Goal: Task Accomplishment & Management: Manage account settings

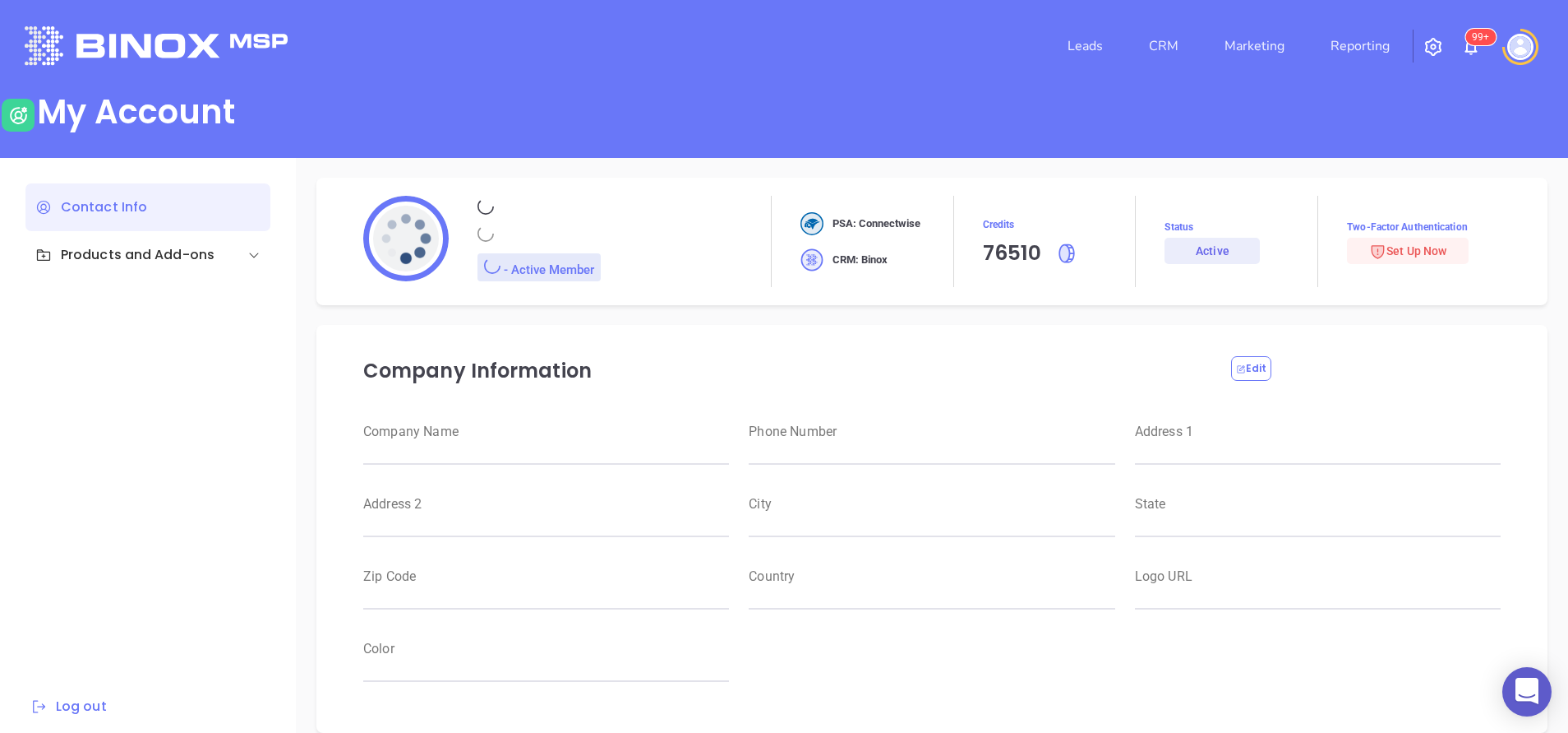
type input "[PERSON_NAME]"
type input "anabell@motiva.net"
type input "Motiva Networks"
type input "Marketing"
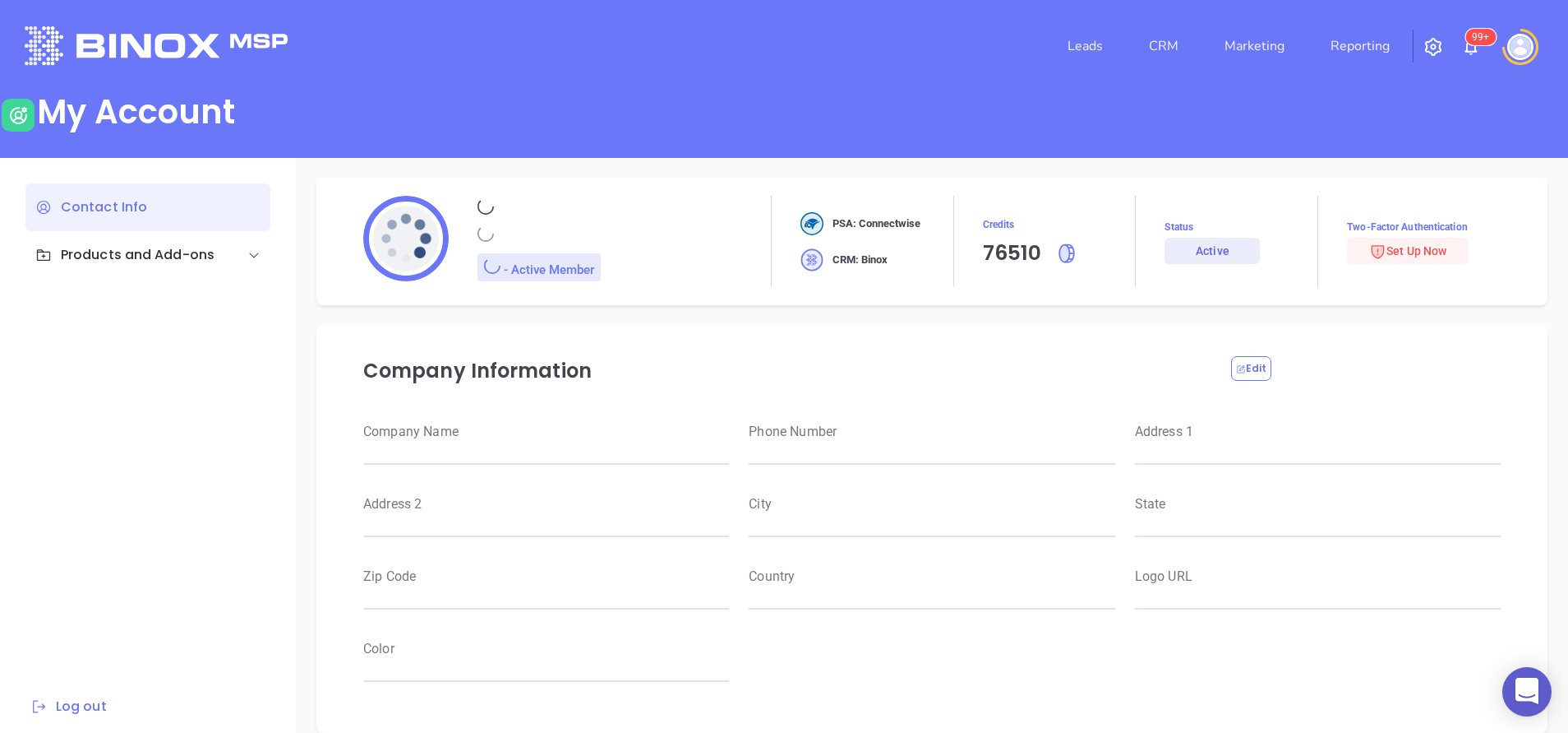
type input "Motiva Networks"
type input "(646) 374-1820"
type input "1100 Franklin Avenue"
type input "Garden City"
type input "New York"
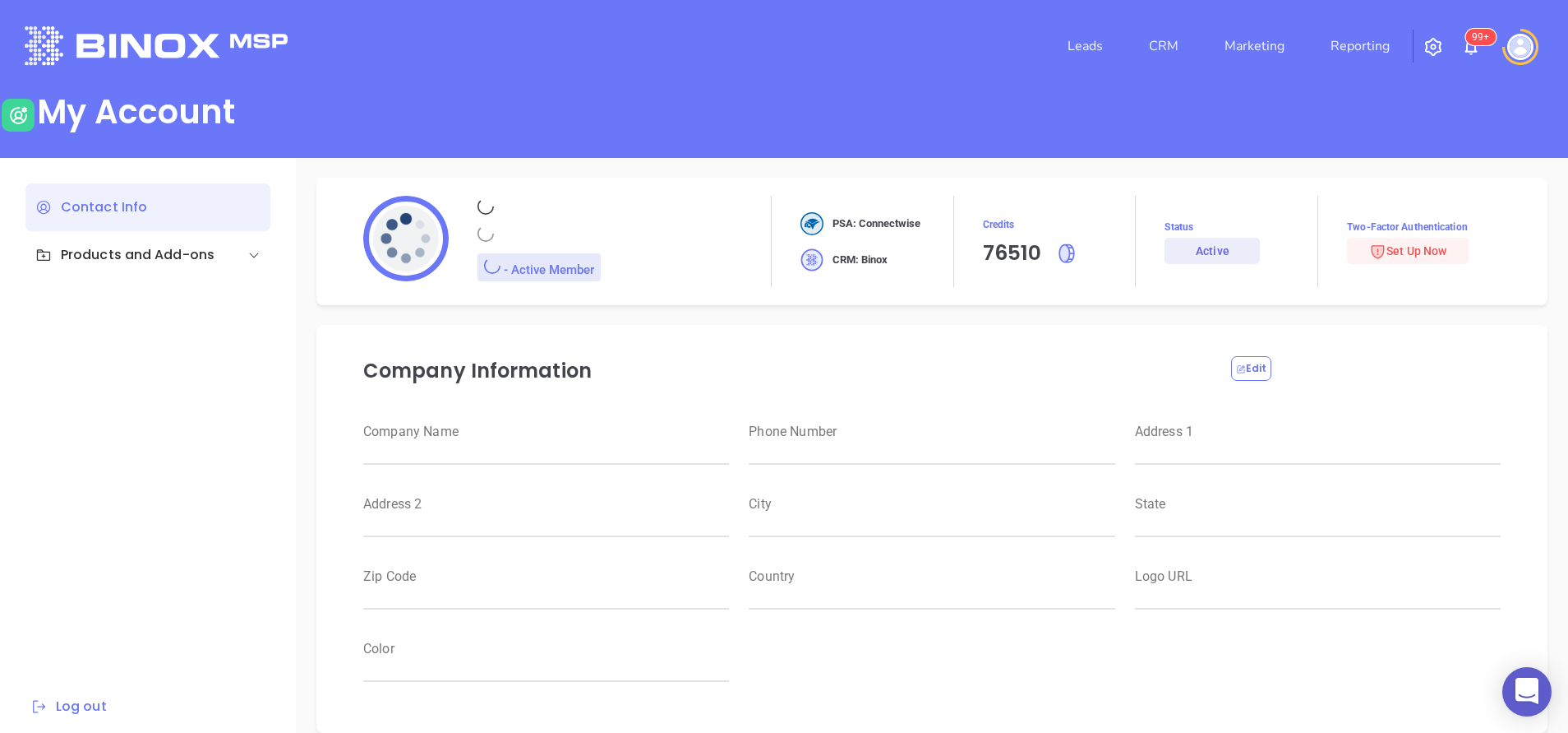
type input "11530"
type input "USA"
type input "https://motiva.net/wp-content/uploads/2024/02/Motiva-Networks-High-DPI.png"
type input "#007aff"
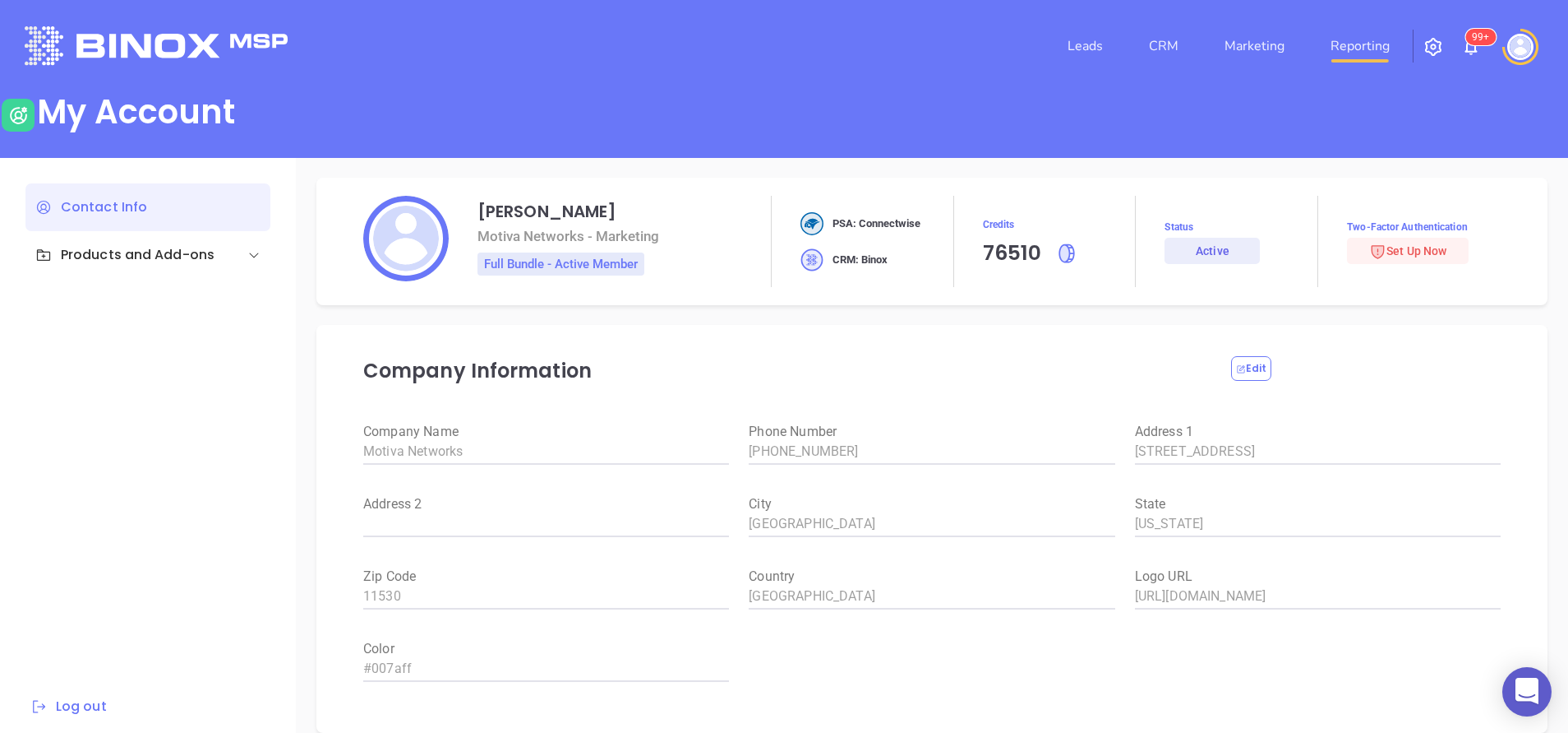
click at [1357, 39] on link "Reporting" at bounding box center [1360, 46] width 72 height 33
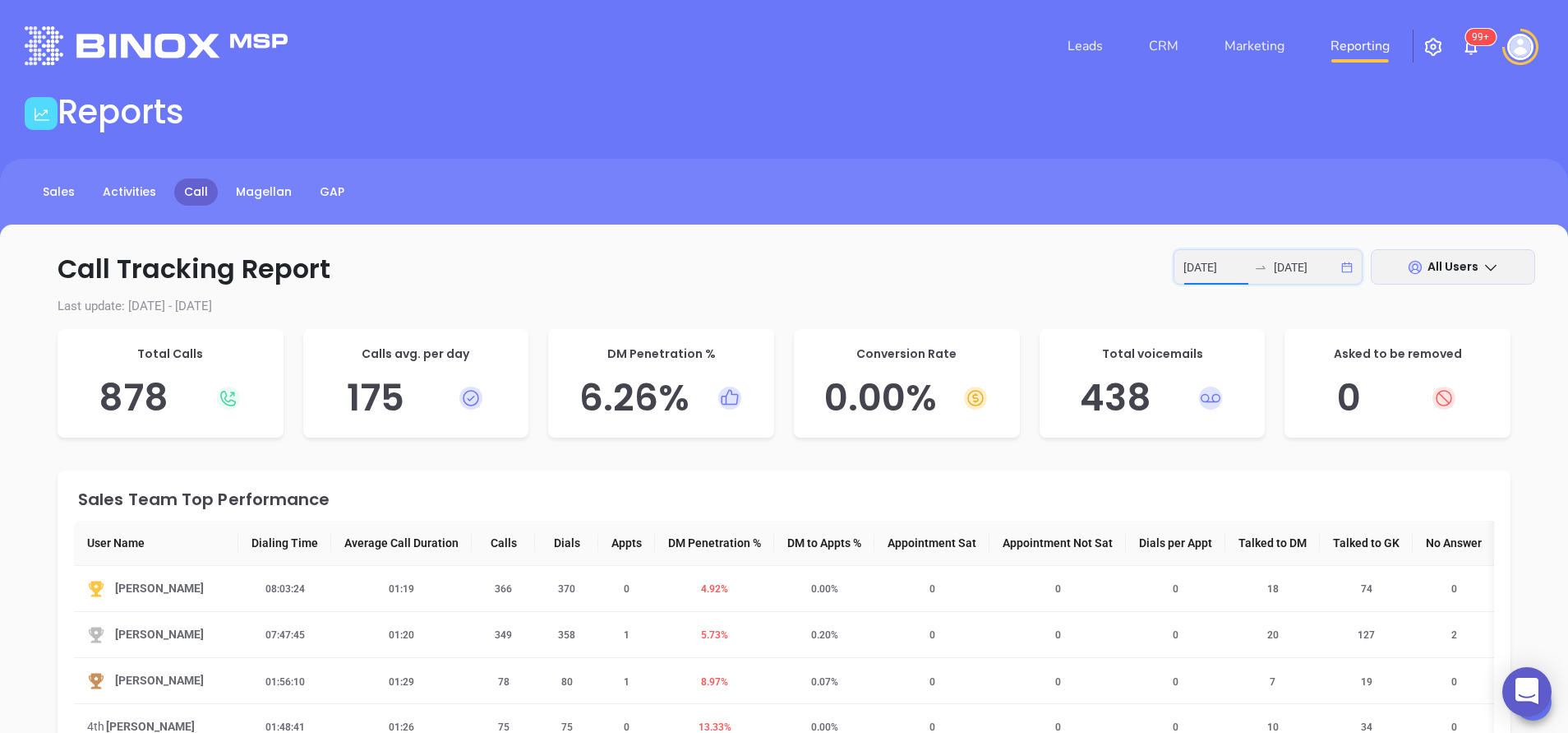
click at [1230, 275] on input "2025-08-18" at bounding box center [1215, 267] width 64 height 18
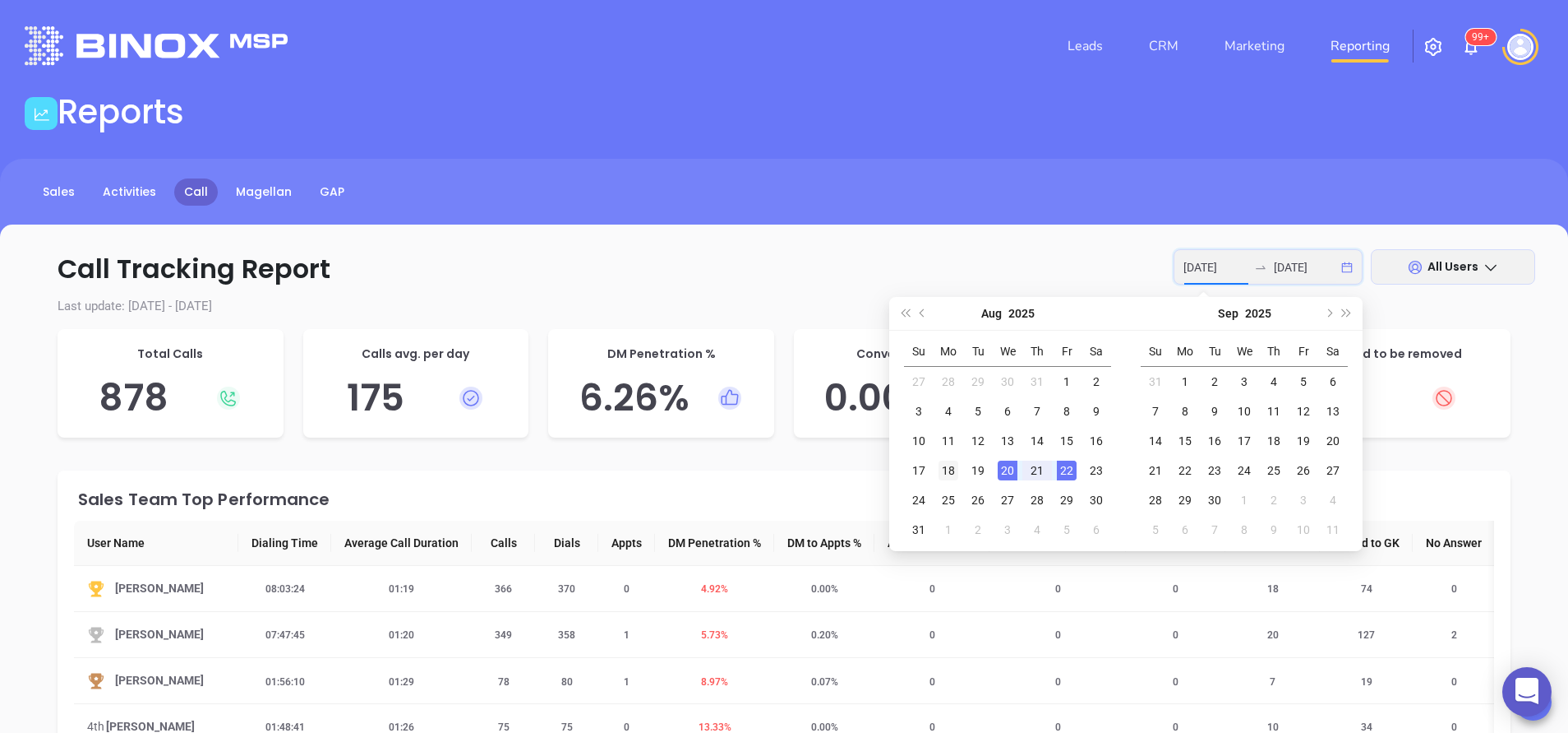
type input "2025-08-18"
click at [946, 475] on div "18" at bounding box center [948, 471] width 20 height 20
type input "2025-08-21"
click at [1046, 471] on div "21" at bounding box center [1037, 471] width 20 height 20
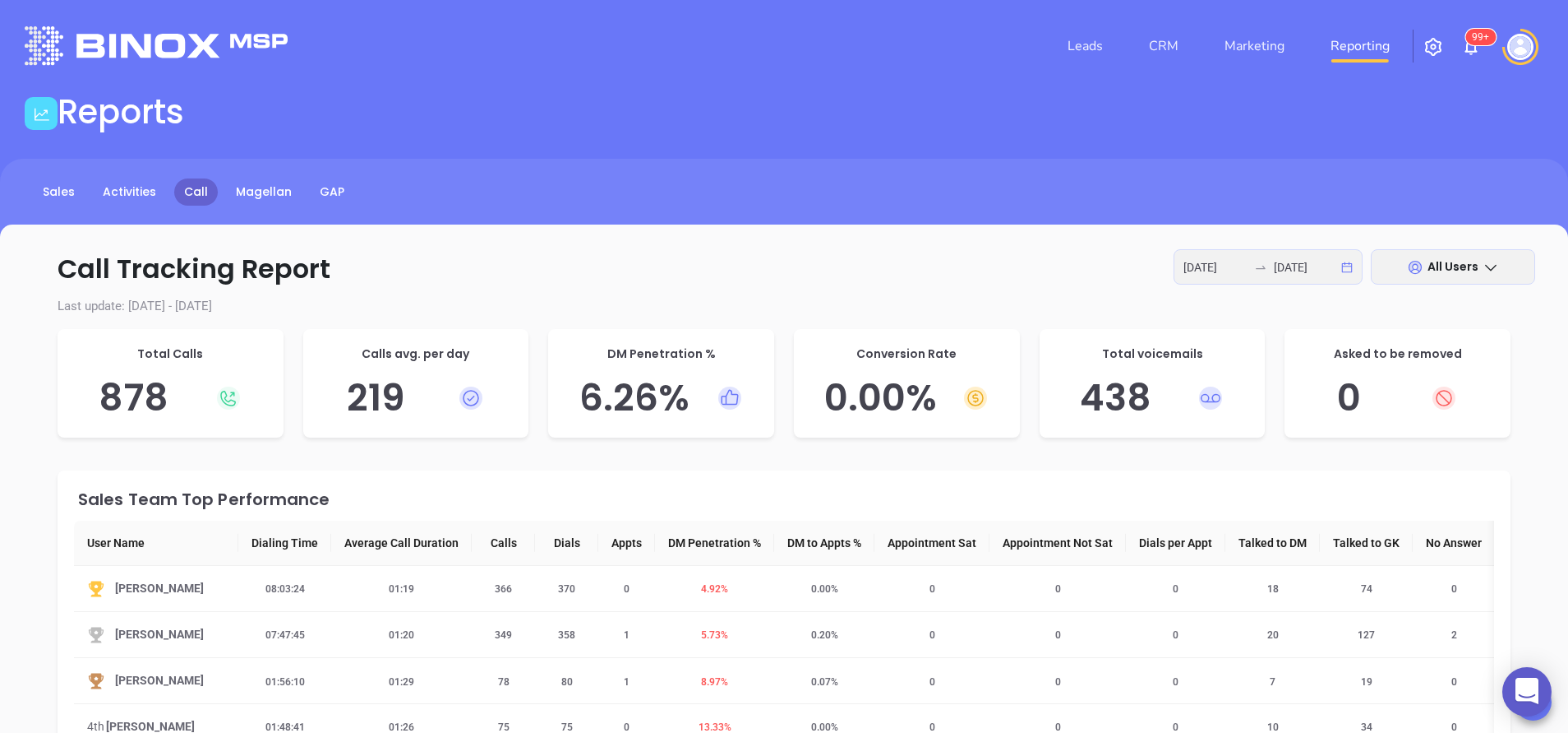
click at [1490, 262] on icon at bounding box center [1491, 267] width 16 height 16
click at [1494, 273] on icon at bounding box center [1491, 267] width 16 height 16
click at [705, 678] on span "8.97 %" at bounding box center [715, 682] width 47 height 12
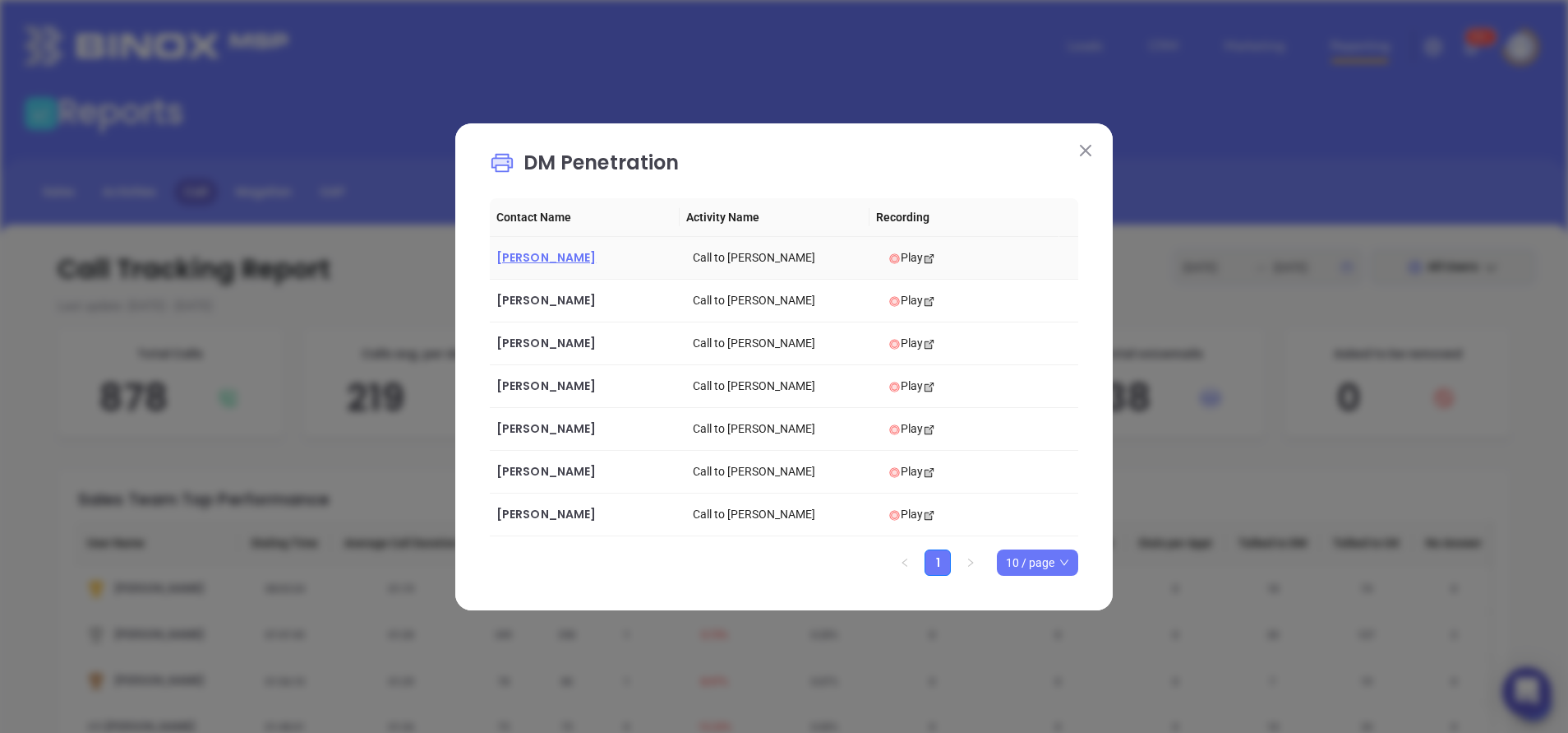
click at [536, 252] on span "Jeffrey Krar" at bounding box center [547, 257] width 100 height 16
click at [544, 297] on span "Gene Cofrancesco" at bounding box center [547, 300] width 100 height 16
click at [532, 342] on span "Tim Wilson" at bounding box center [547, 343] width 100 height 16
click at [549, 384] on span "Bruce Bernheimer" at bounding box center [547, 386] width 100 height 16
click at [516, 423] on span "Peter Ferraris" at bounding box center [547, 428] width 100 height 16
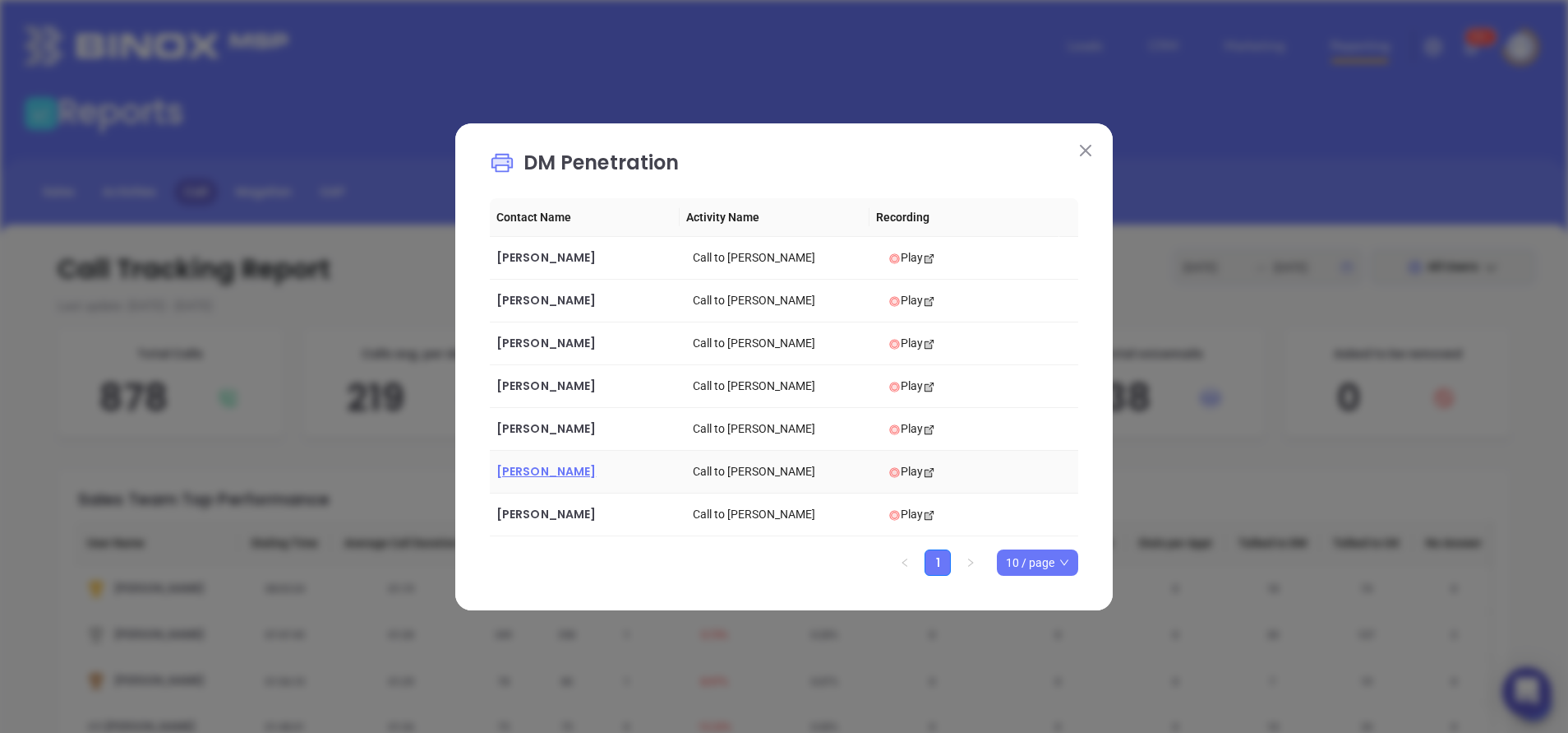
click at [542, 470] on span "Douglas Danaher" at bounding box center [547, 471] width 100 height 16
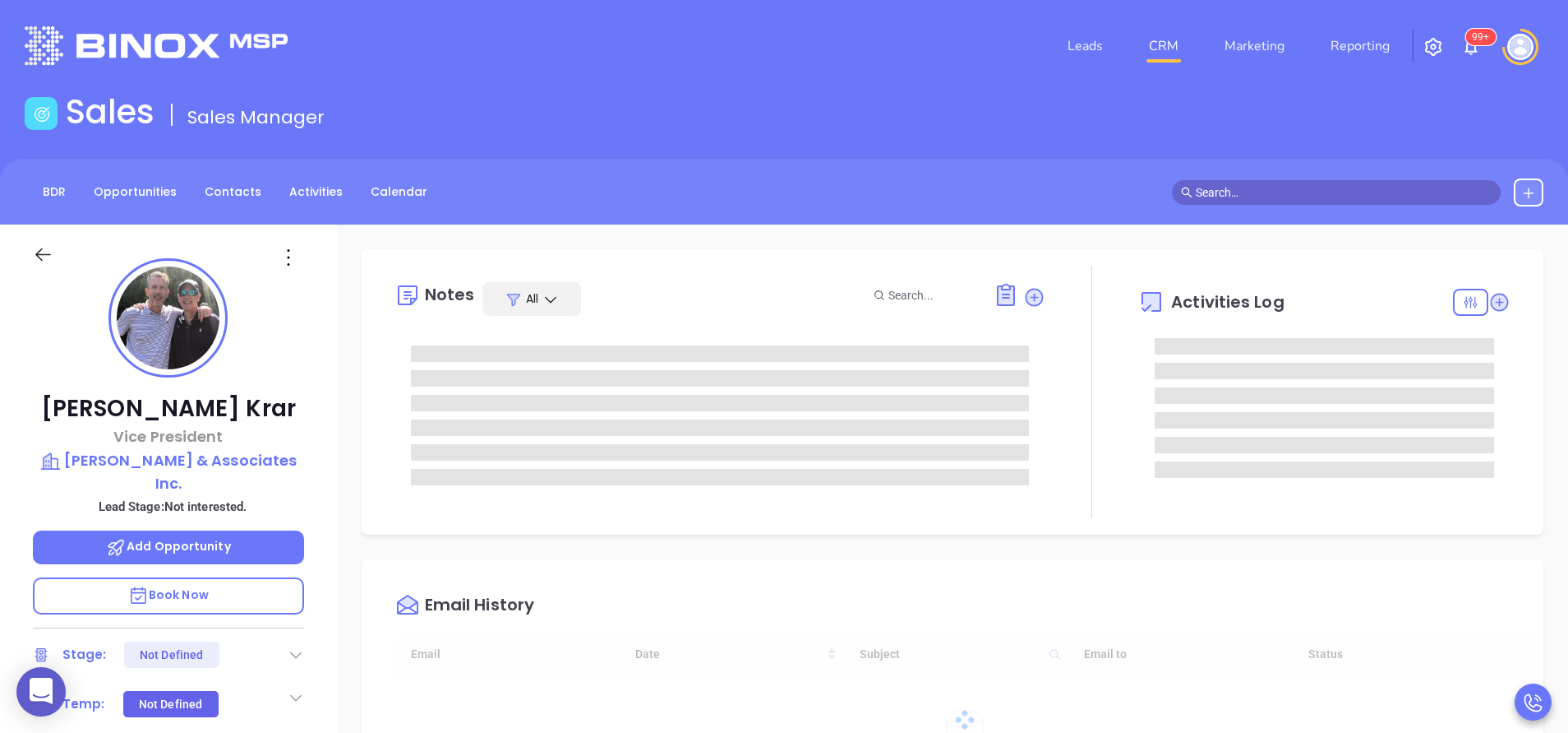
type input "[DATE]"
type input "[PERSON_NAME]"
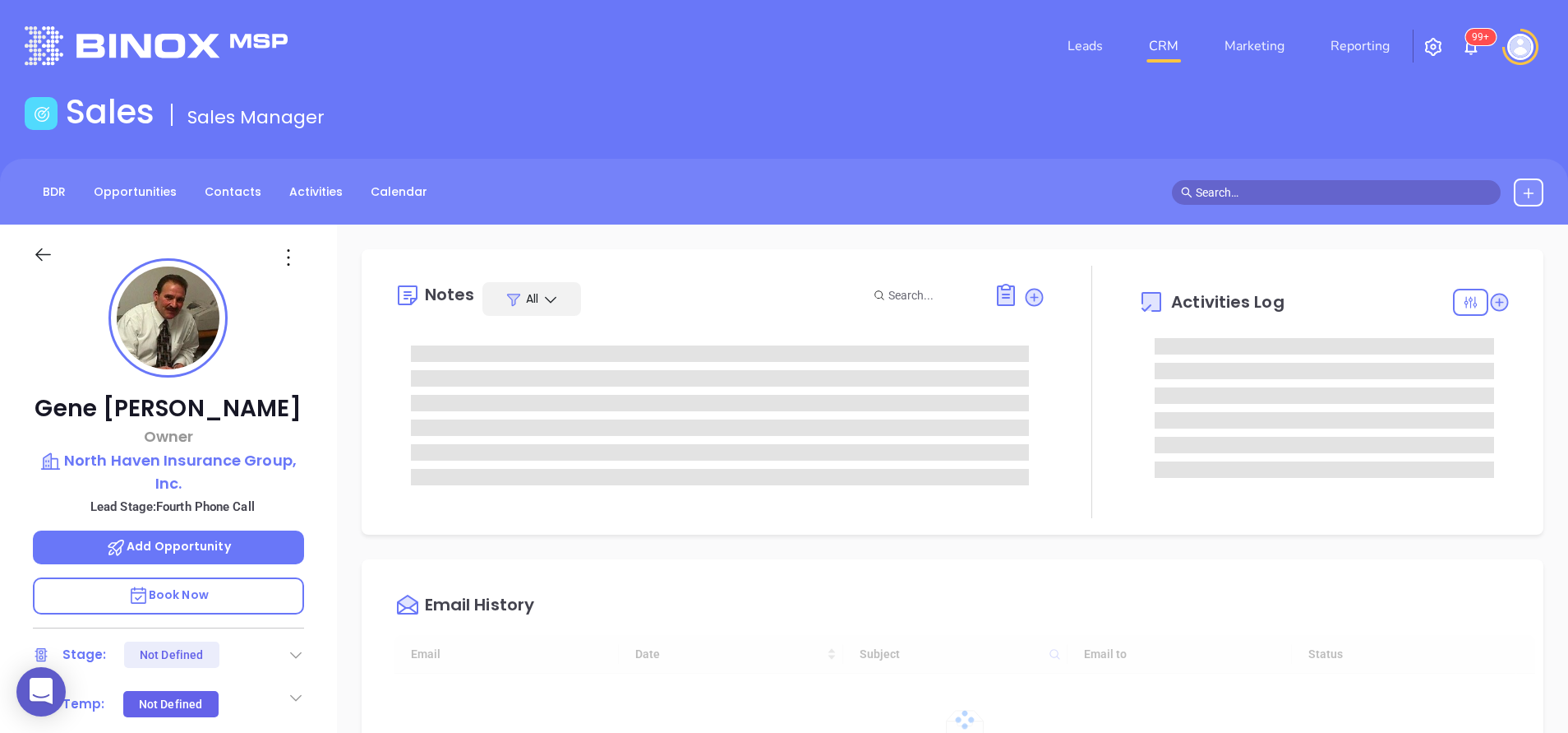
type input "10:00 am"
type input "[DATE]"
type input "[PERSON_NAME]"
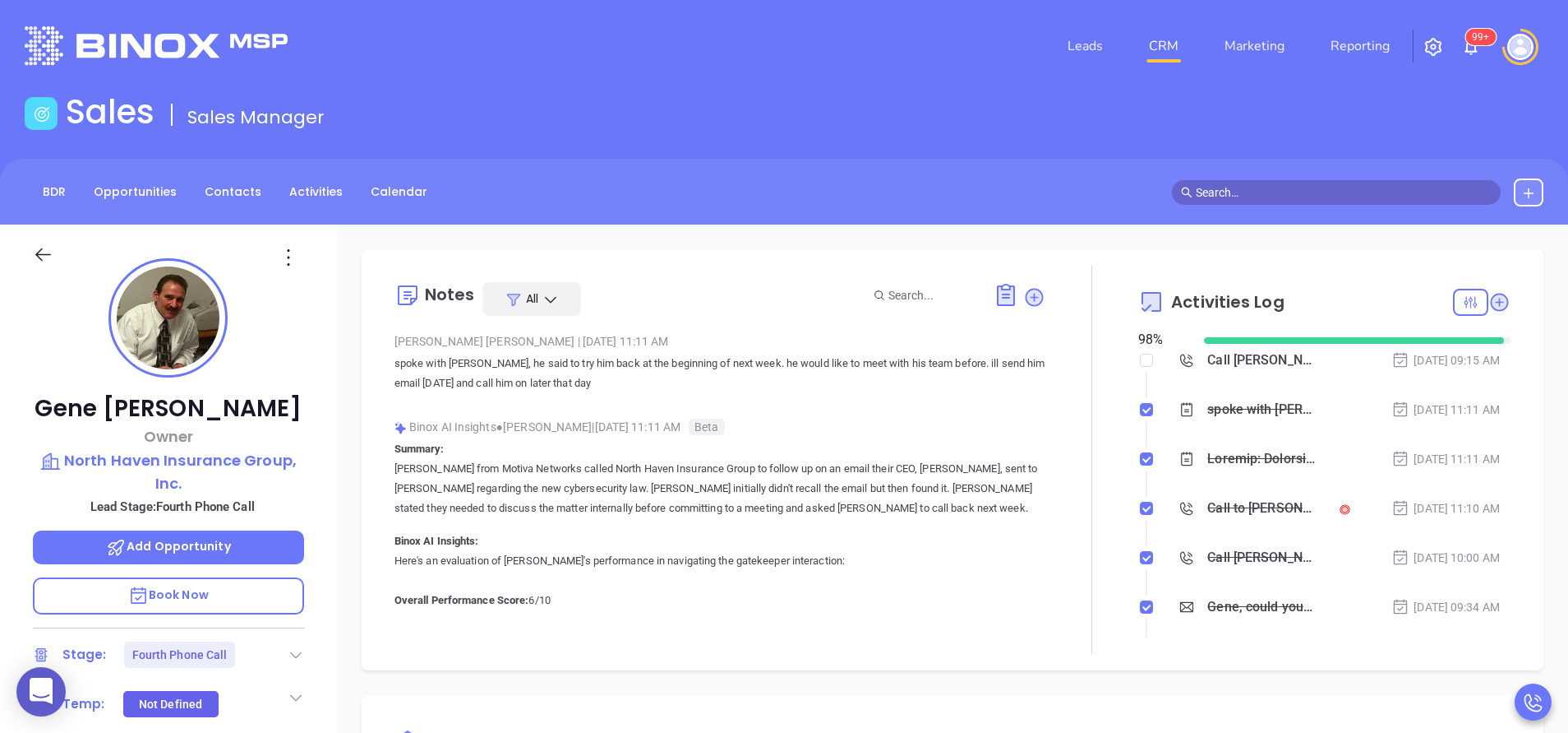
scroll to position [335, 0]
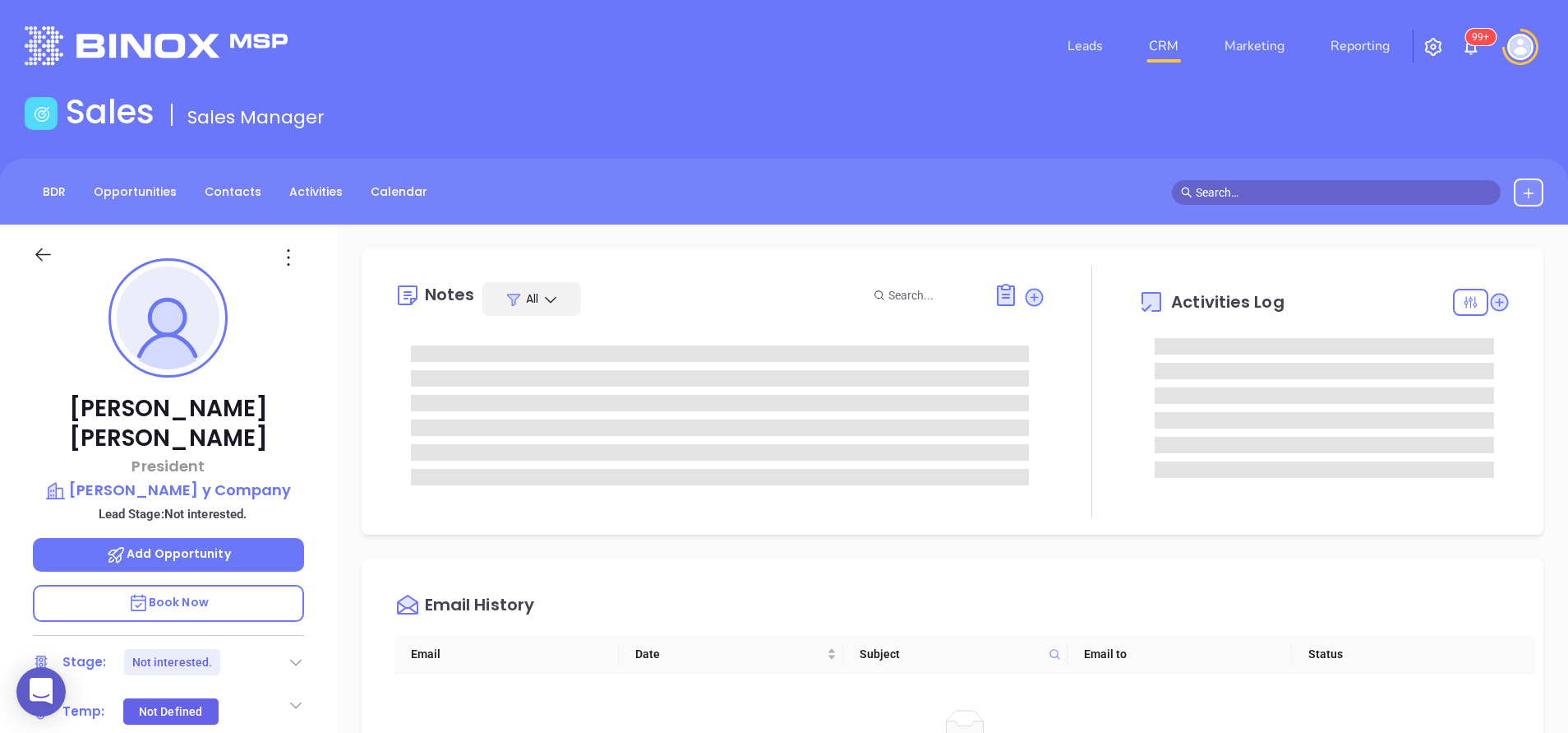
scroll to position [335, 0]
type input "[PERSON_NAME]"
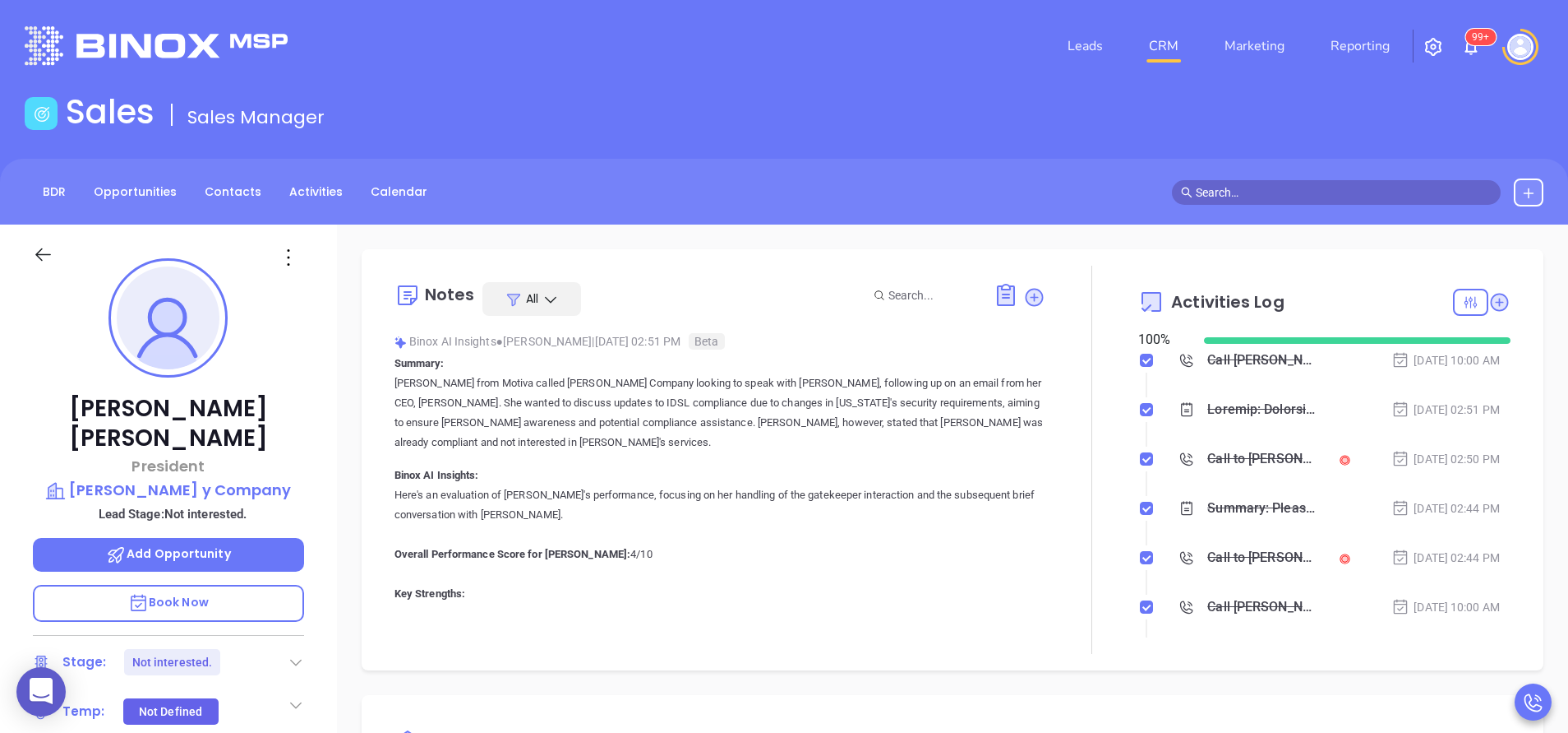
click at [776, 431] on p "Annabelle from Motiva called CV Mason Company looking to speak with Tim Wilson,…" at bounding box center [720, 412] width 651 height 79
click at [737, 443] on p "Annabelle from Motiva called CV Mason Company looking to speak with Tim Wilson,…" at bounding box center [720, 412] width 651 height 79
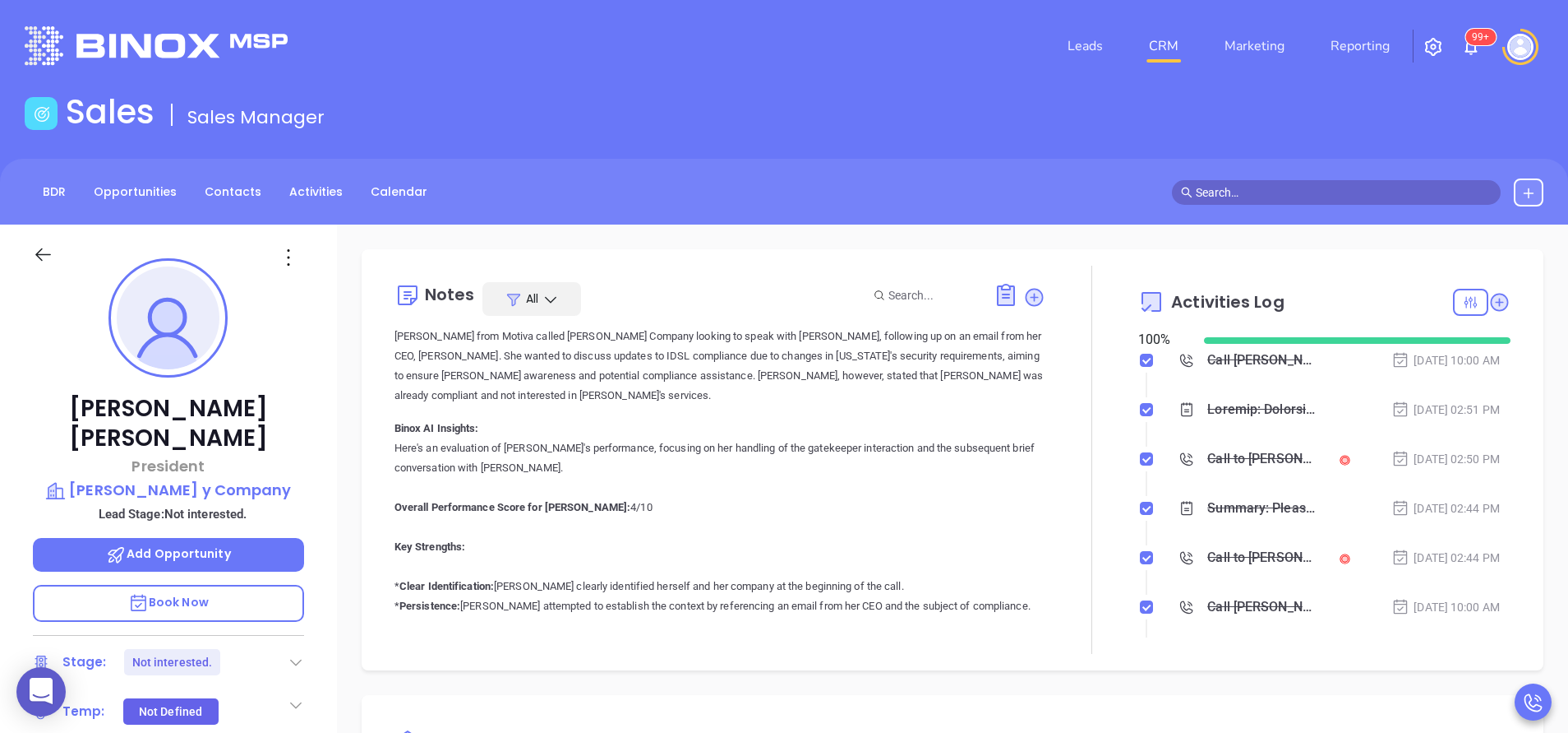
scroll to position [49, 0]
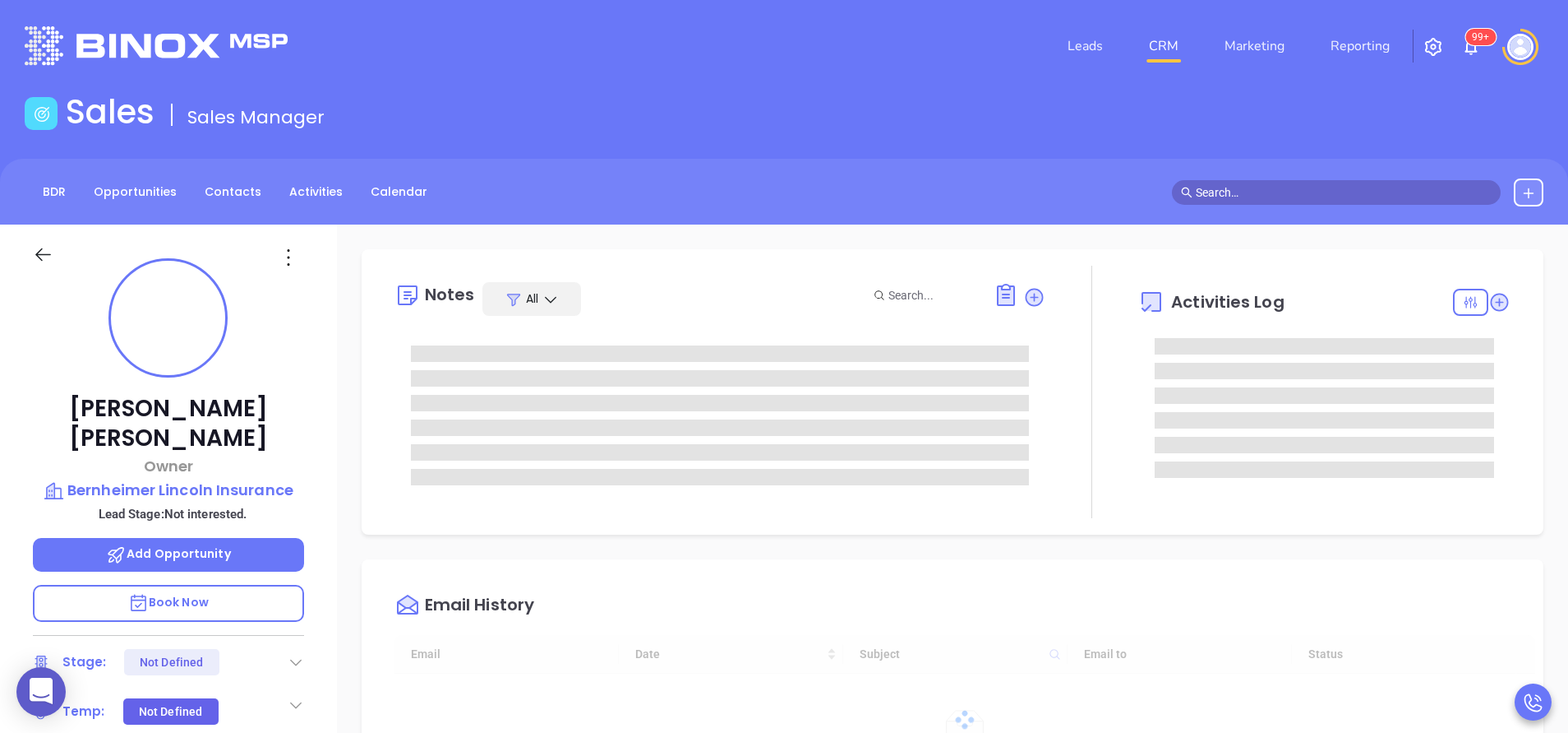
type input "[DATE]"
type input "[PERSON_NAME]"
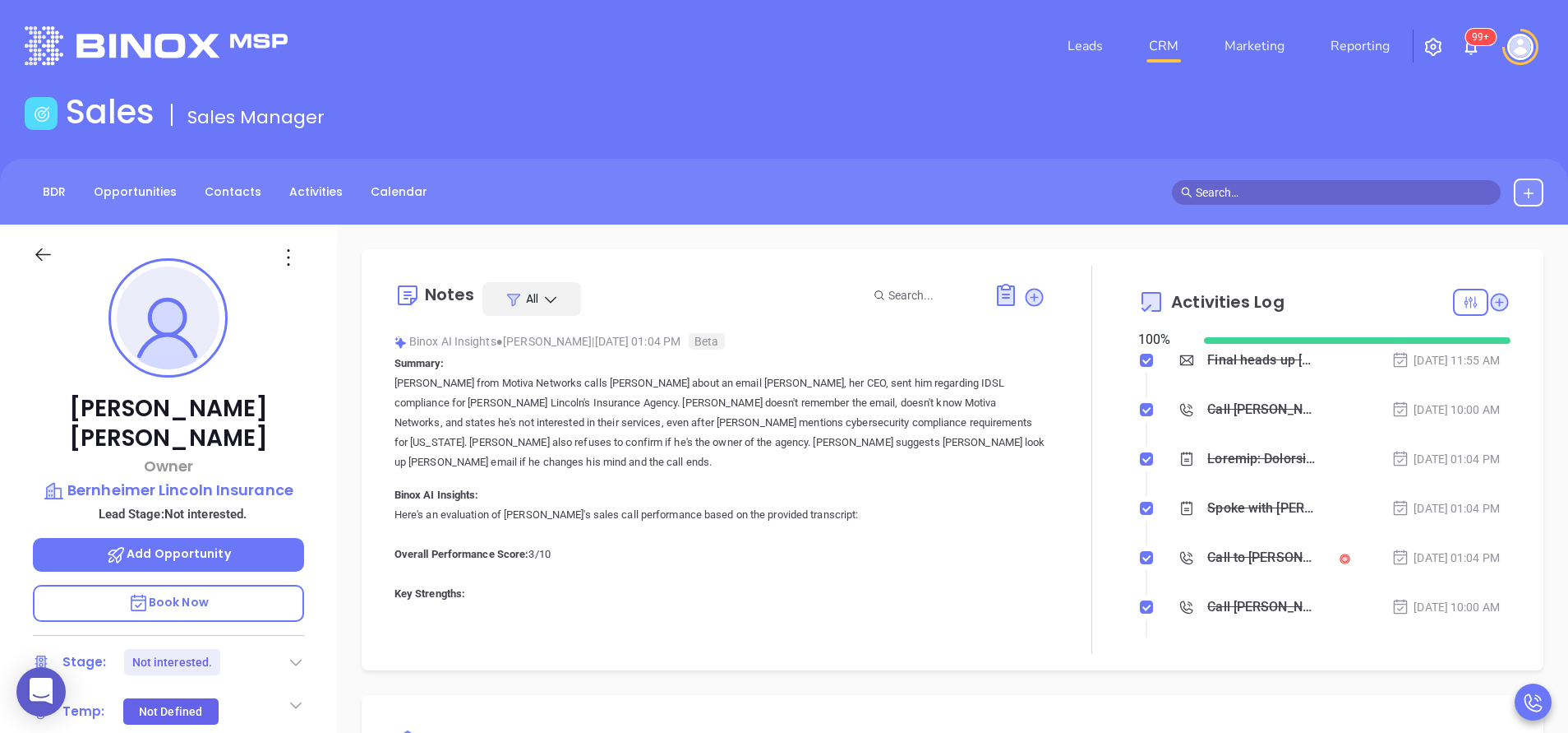
click at [778, 466] on p "Annabelle from Motiva Networks calls Bruce about an email Walter Contreras, her…" at bounding box center [720, 422] width 651 height 99
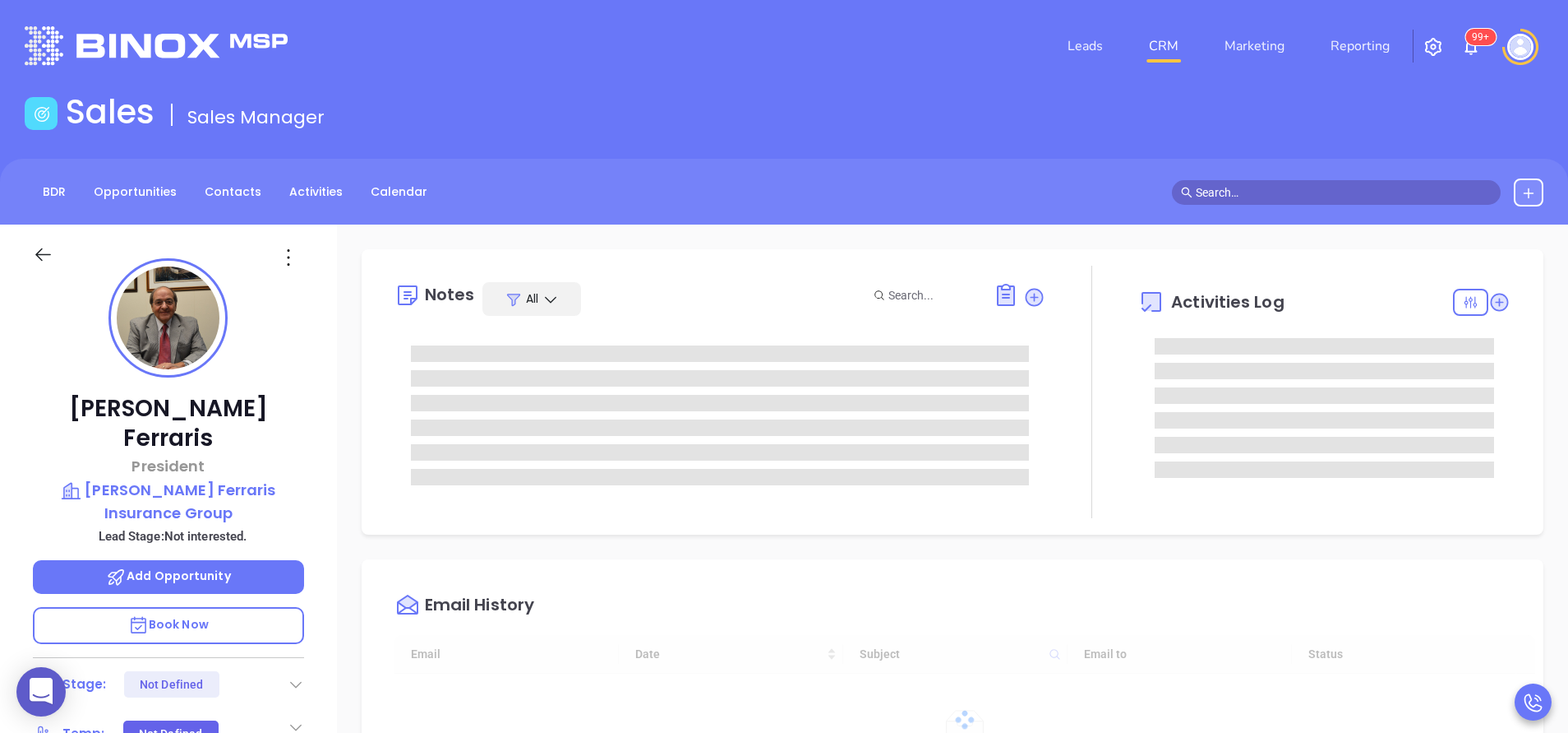
type input "10:00 am"
type input "[DATE]"
type input "[PERSON_NAME]"
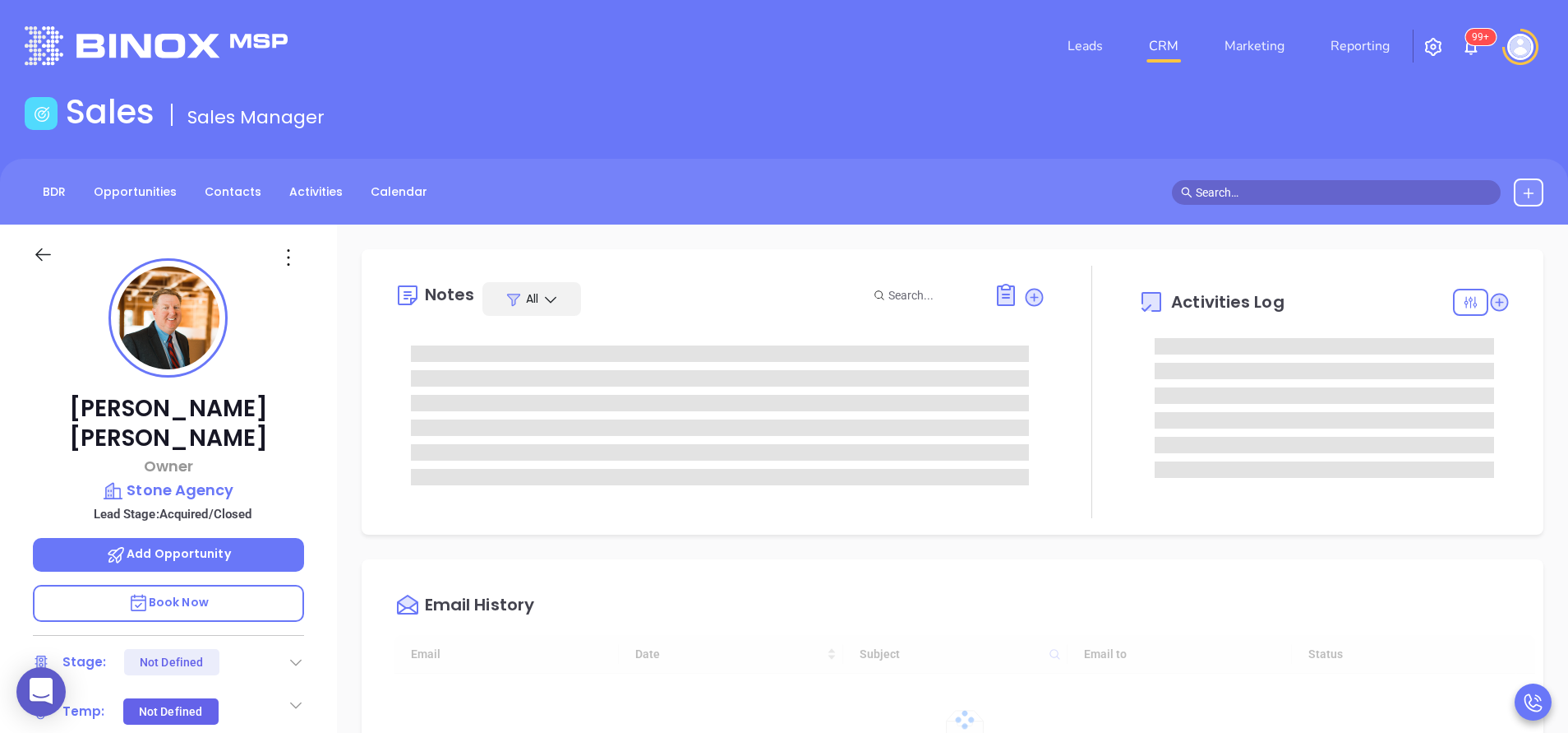
type input "[DATE]"
type input "[PERSON_NAME]"
